Goal: Transaction & Acquisition: Purchase product/service

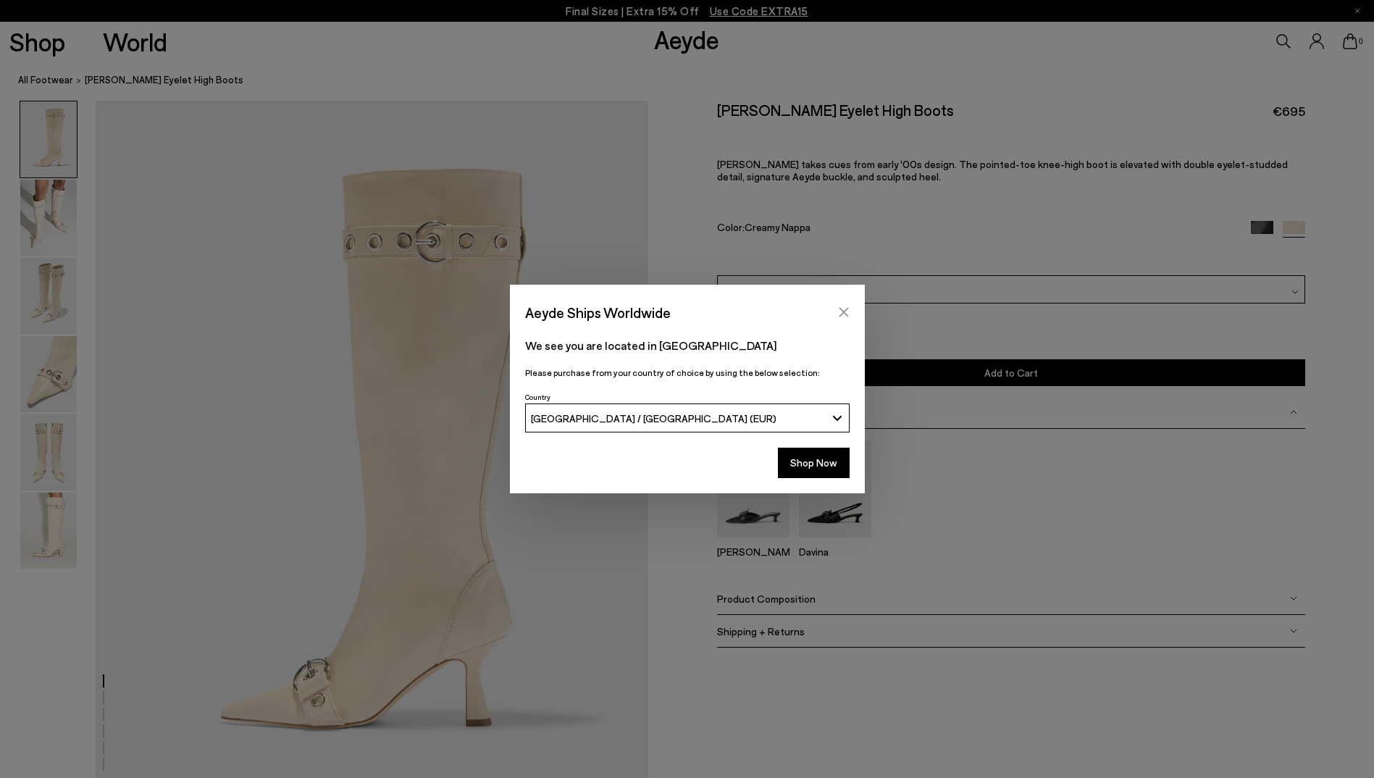
click at [838, 317] on icon "Close" at bounding box center [844, 312] width 12 height 12
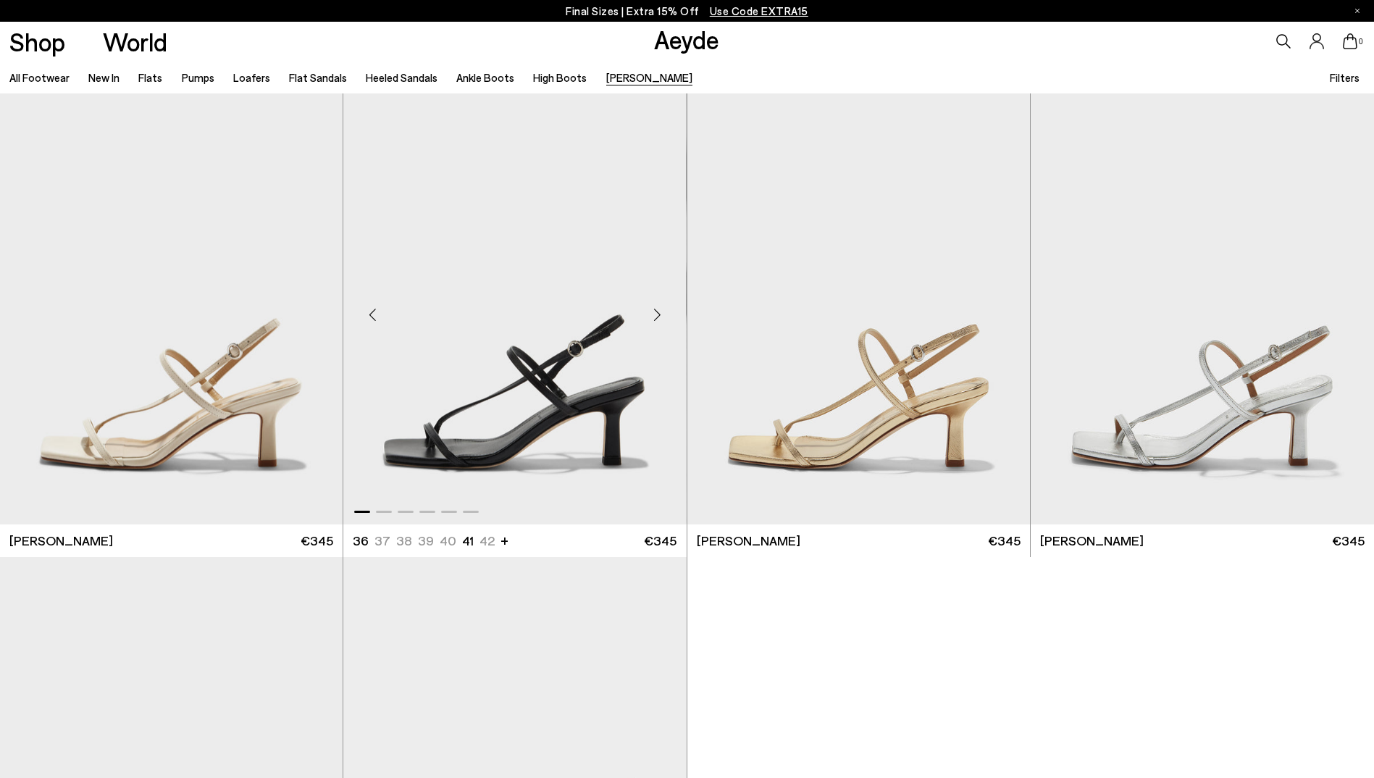
click at [430, 402] on img "1 / 6" at bounding box center [514, 308] width 343 height 431
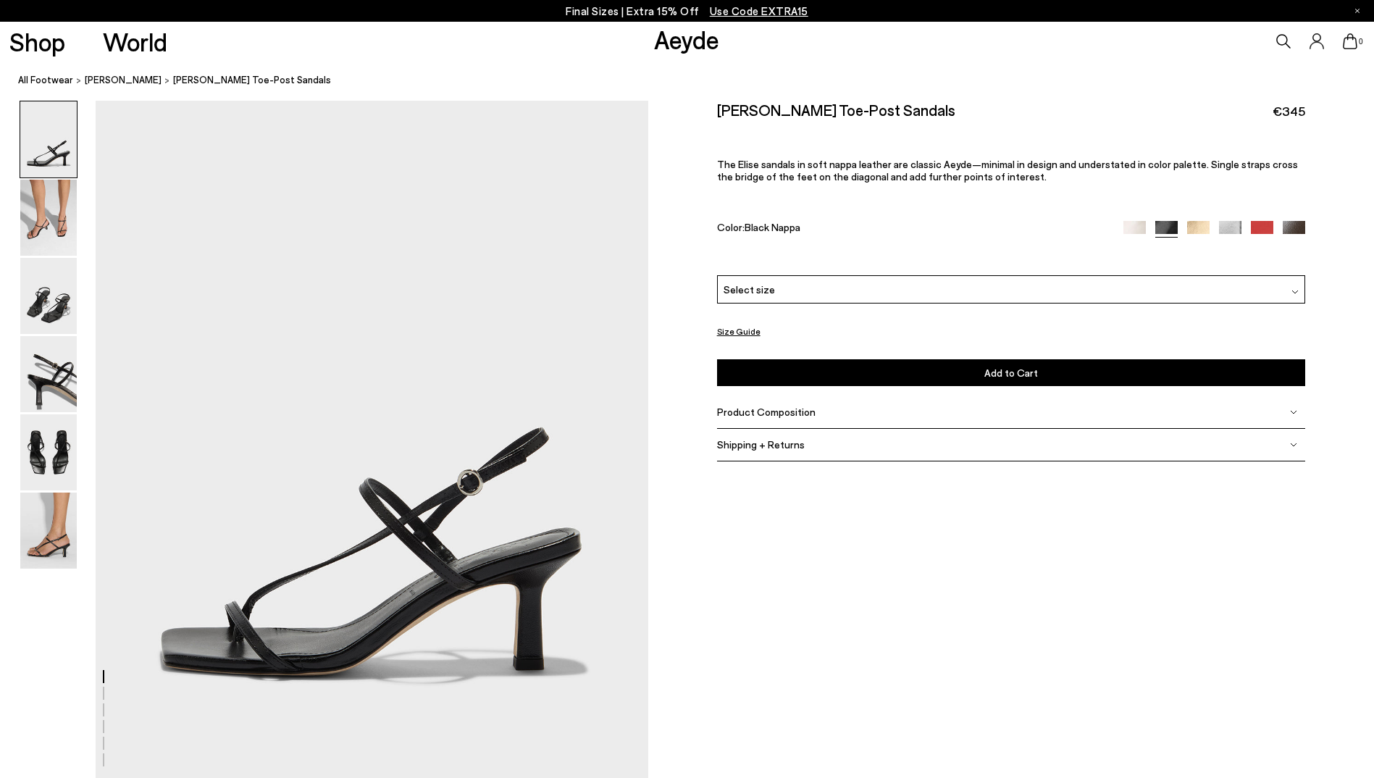
click at [1074, 113] on div "Elise Leather Toe-Post Sandals €345" at bounding box center [1011, 111] width 589 height 20
click at [805, 444] on div "Shipping + Returns" at bounding box center [1011, 445] width 589 height 33
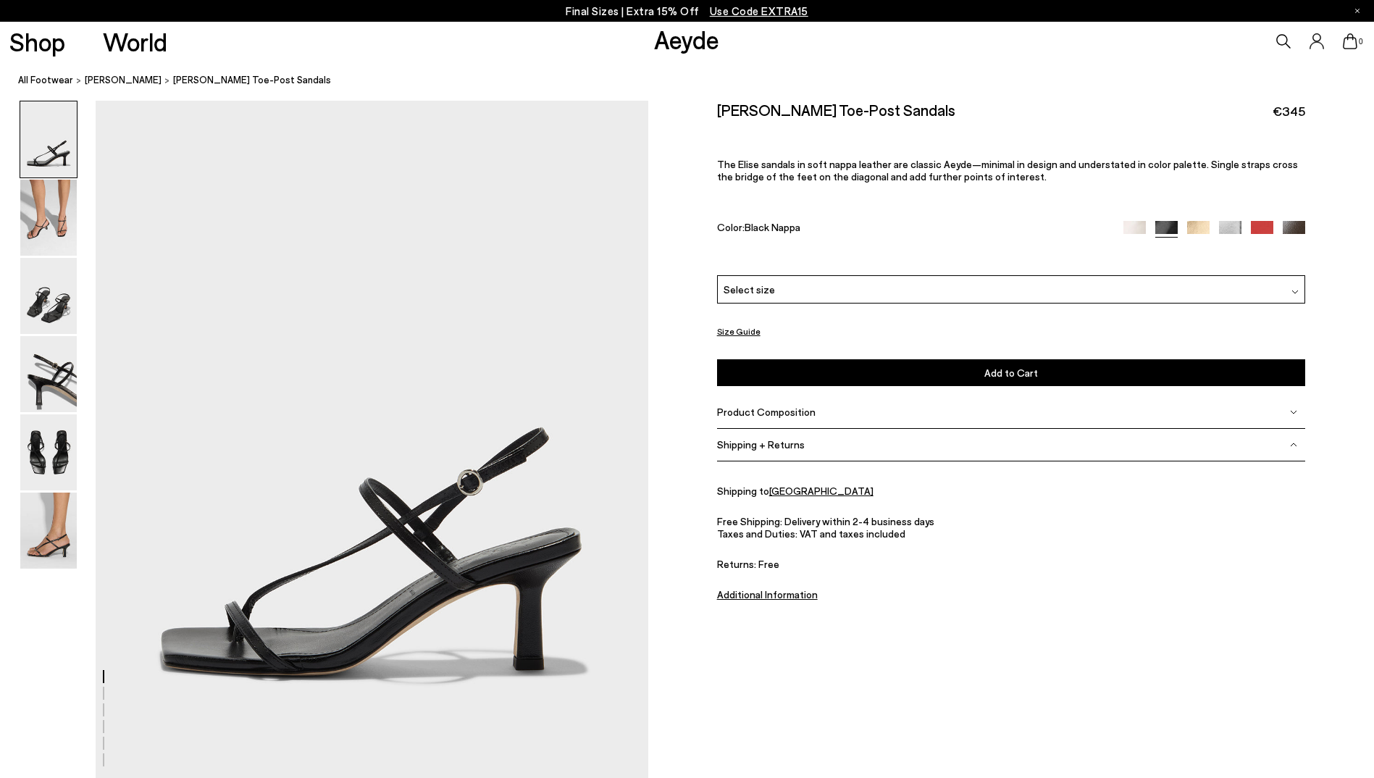
click at [824, 413] on div "Product Composition" at bounding box center [1011, 412] width 589 height 33
